Goal: Task Accomplishment & Management: Manage account settings

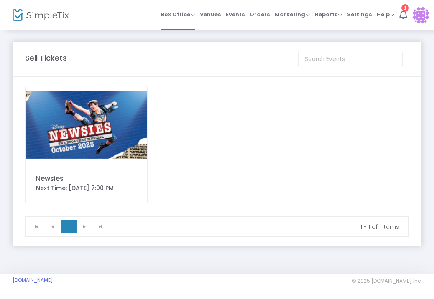
click at [420, 12] on img at bounding box center [420, 15] width 17 height 17
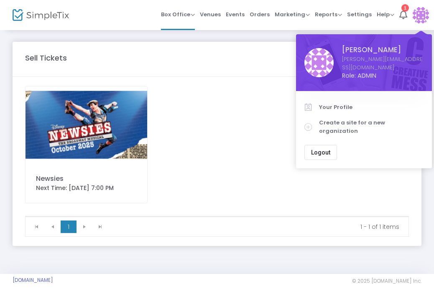
click at [315, 145] on button "Logout" at bounding box center [320, 152] width 33 height 15
